Goal: Information Seeking & Learning: Learn about a topic

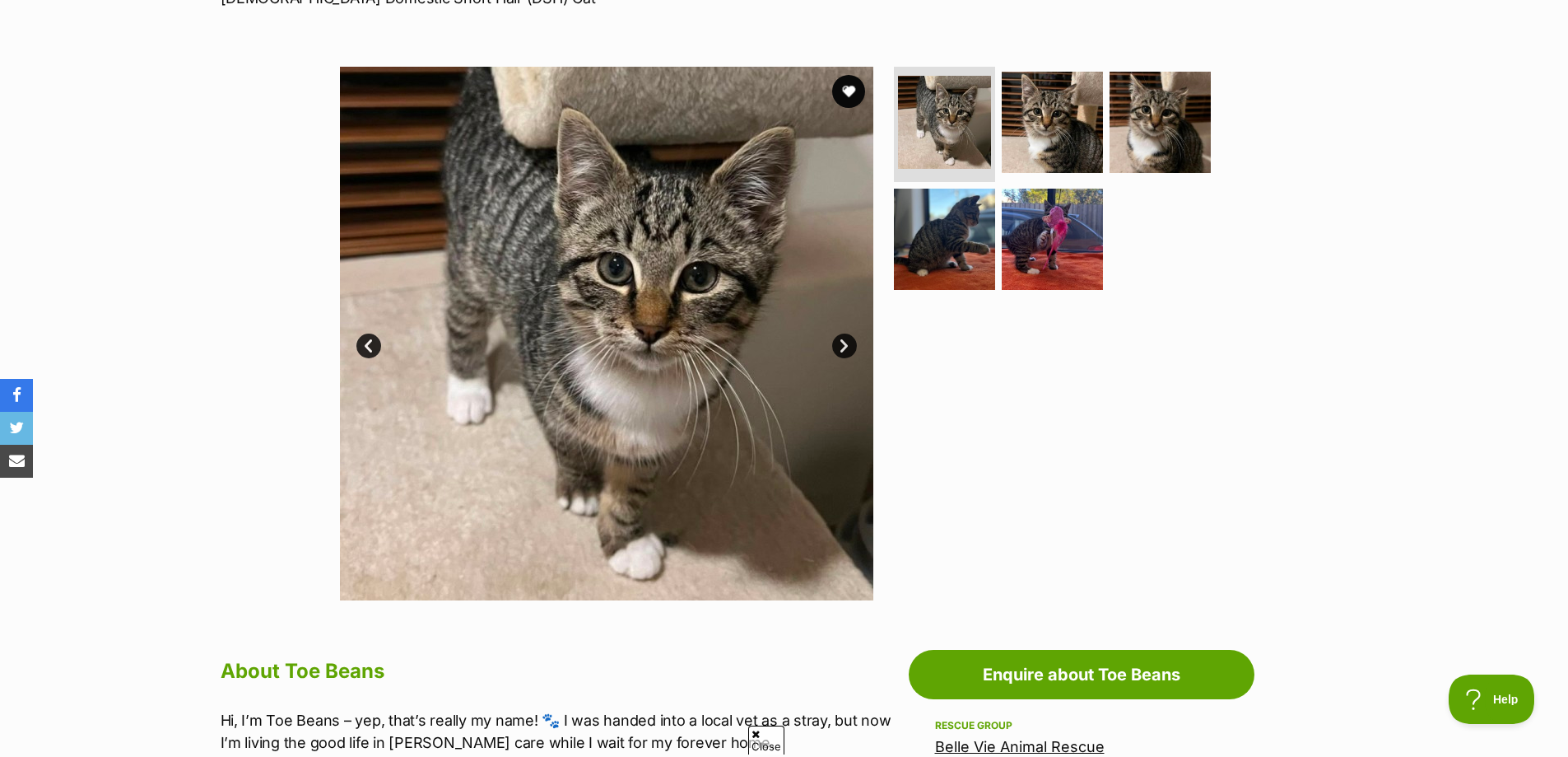
scroll to position [247, 0]
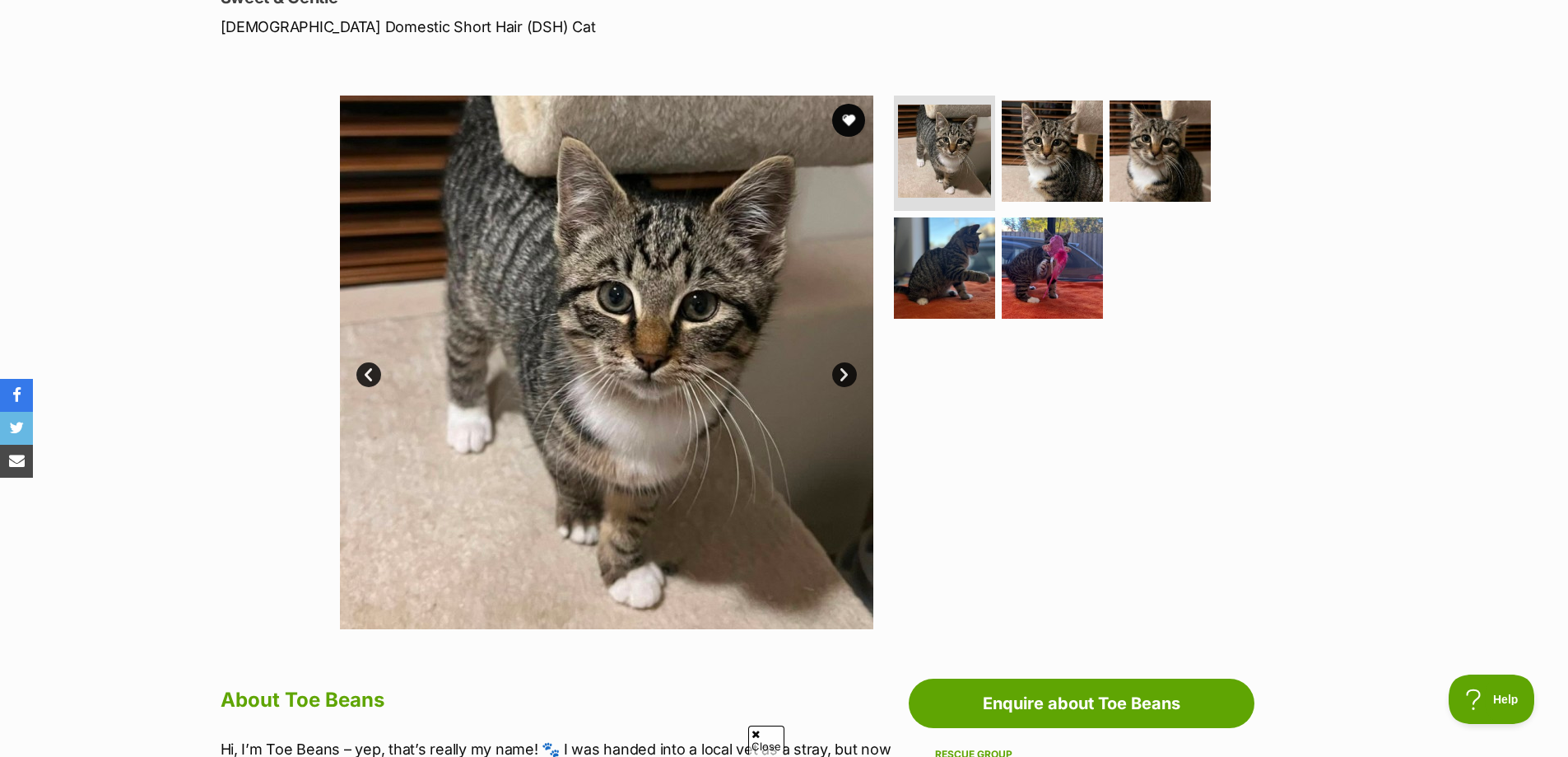
click at [849, 368] on link "Next" at bounding box center [844, 375] width 25 height 25
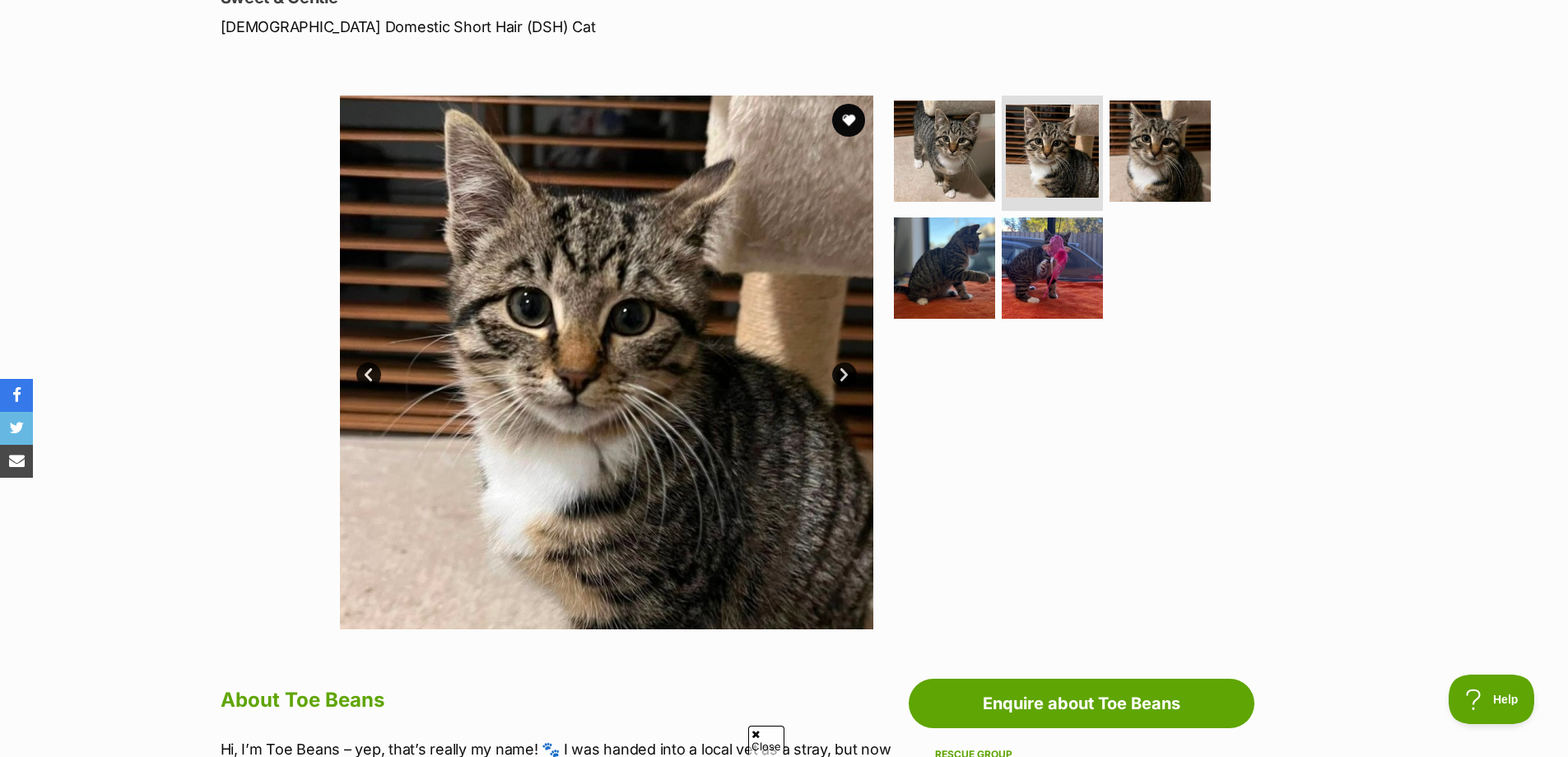
click at [849, 368] on link "Next" at bounding box center [844, 375] width 25 height 25
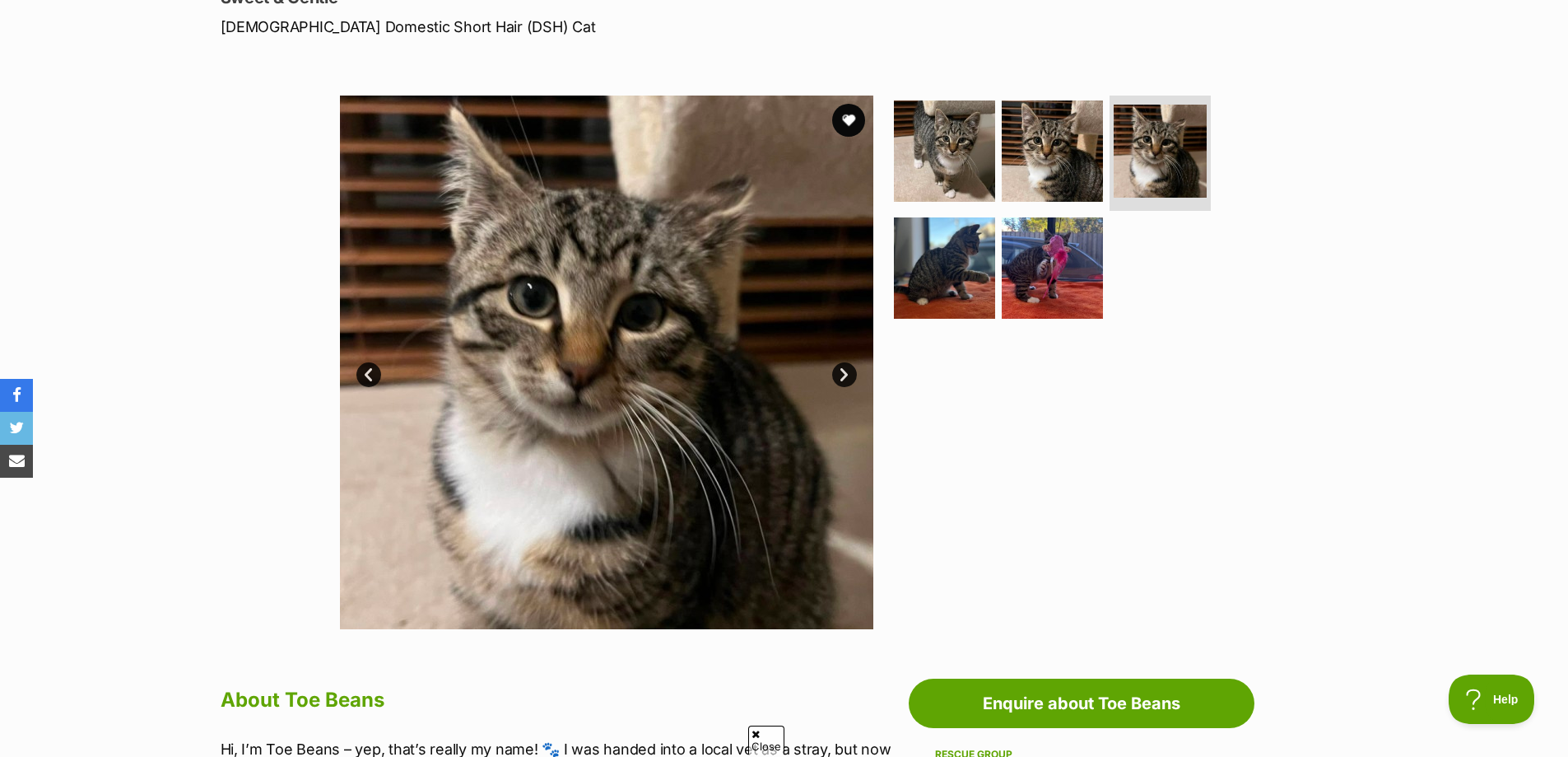
click at [849, 368] on link "Next" at bounding box center [844, 375] width 25 height 25
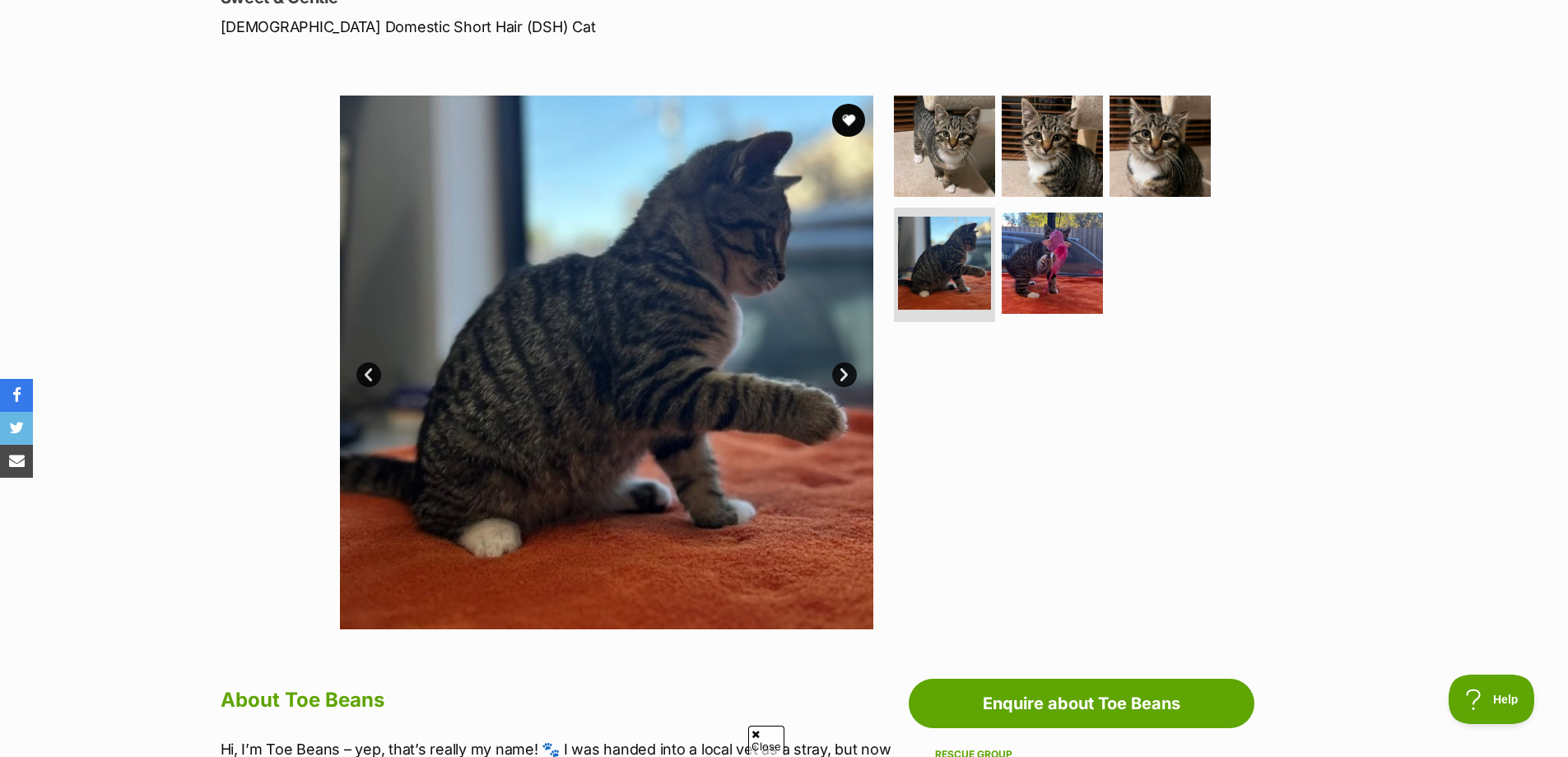
click at [849, 368] on link "Next" at bounding box center [844, 375] width 25 height 25
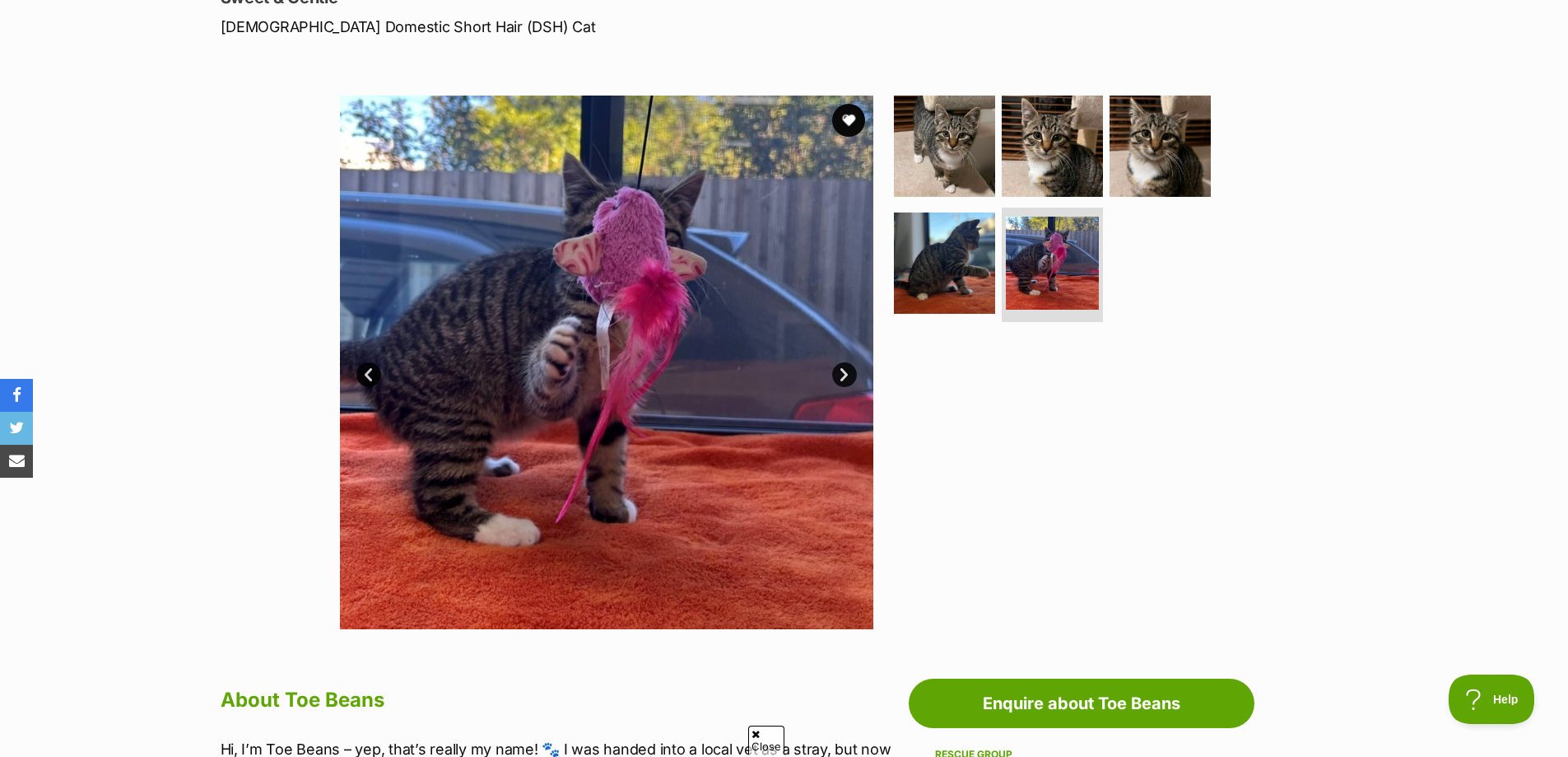
click at [849, 368] on link "Next" at bounding box center [844, 375] width 25 height 25
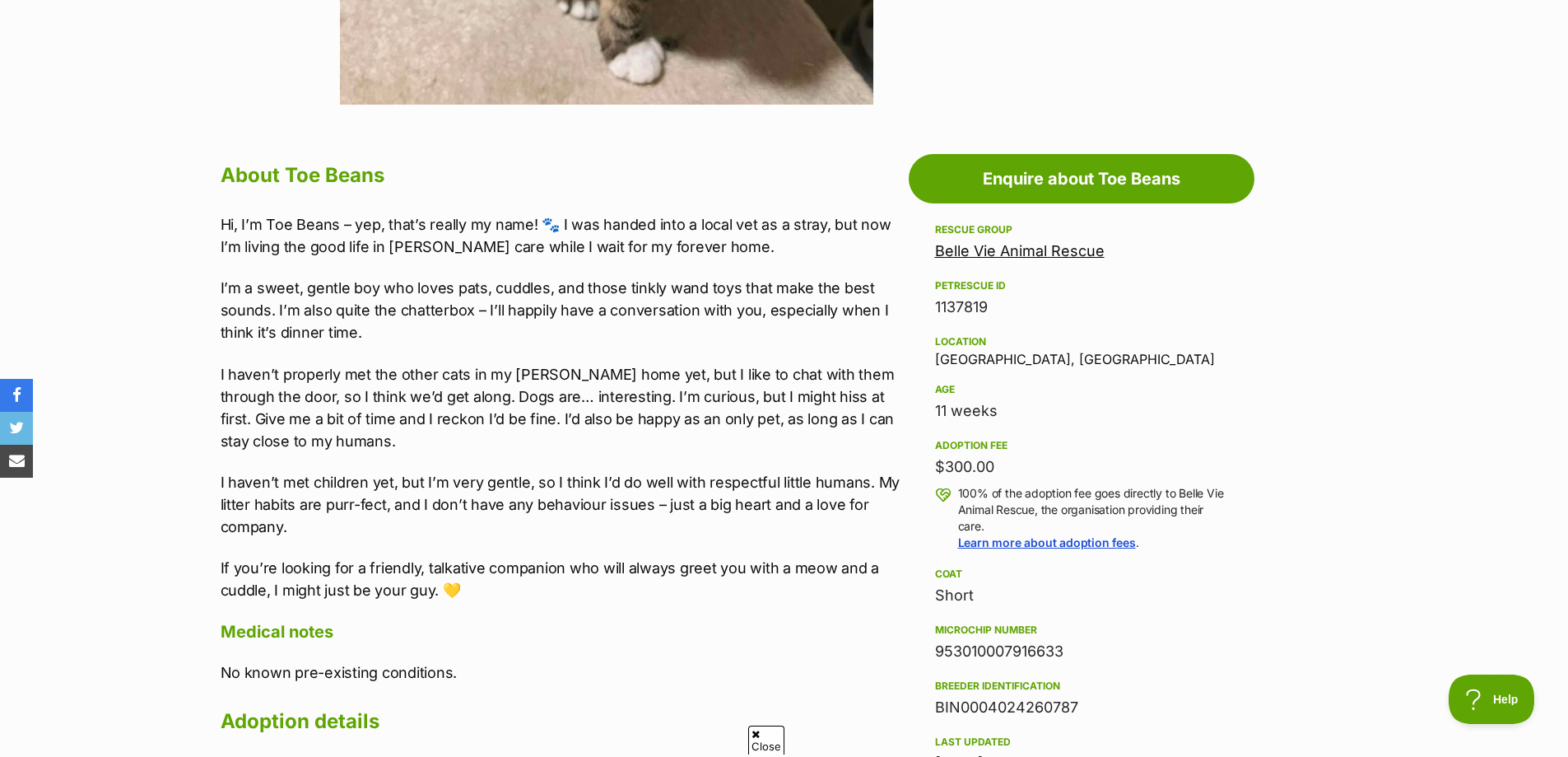
scroll to position [659, 0]
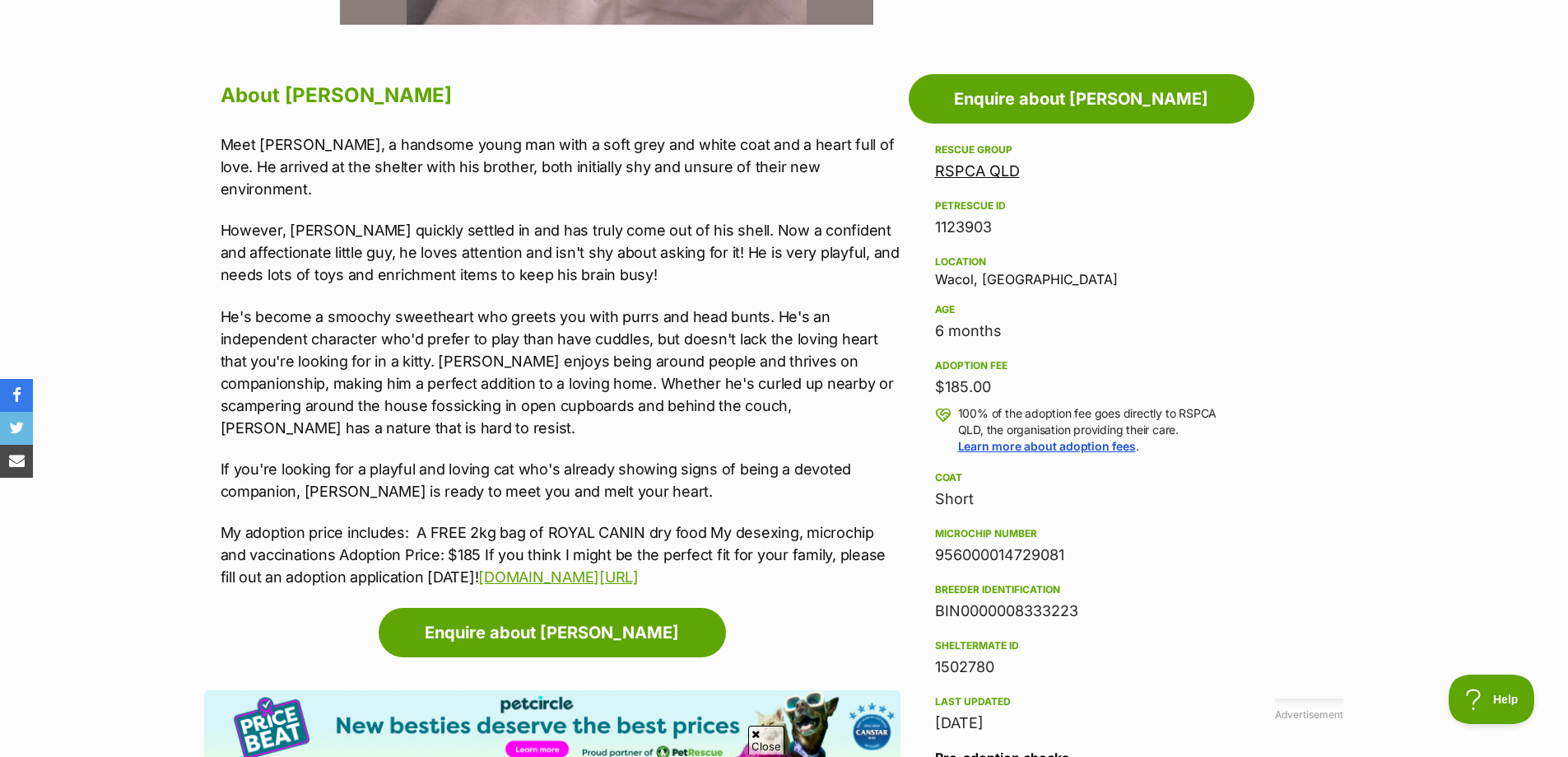
scroll to position [906, 0]
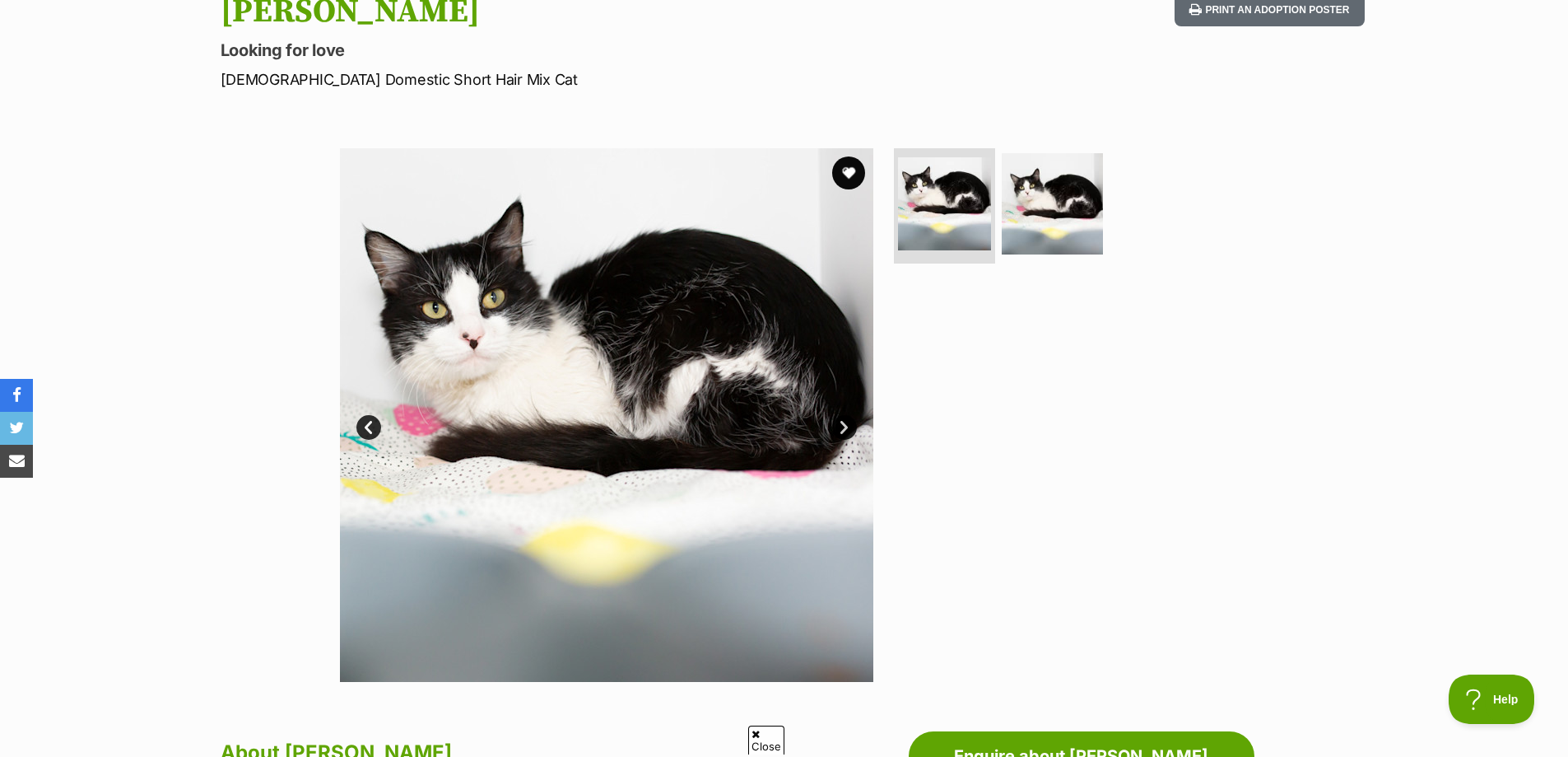
scroll to position [165, 0]
